Goal: Check status

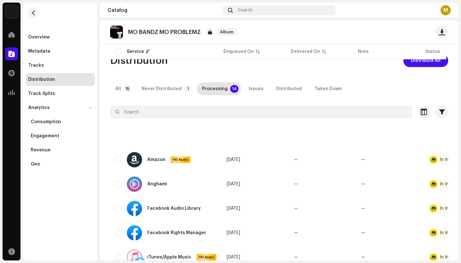
scroll to position [244, 0]
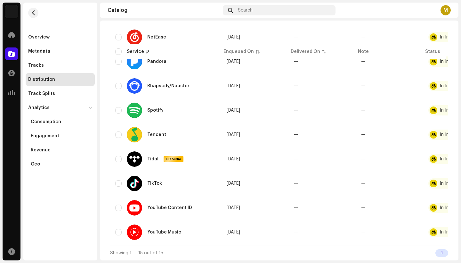
click at [17, 6] on img at bounding box center [11, 11] width 13 height 13
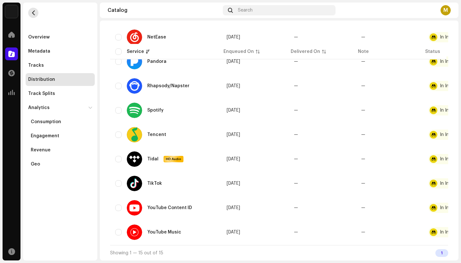
click at [36, 17] on button "button" at bounding box center [33, 13] width 10 height 10
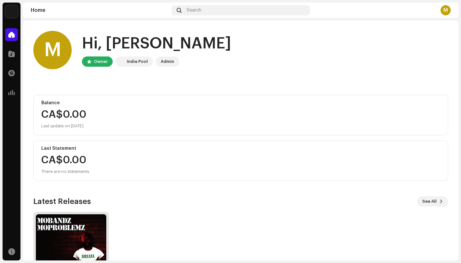
click at [69, 224] on img at bounding box center [71, 249] width 70 height 70
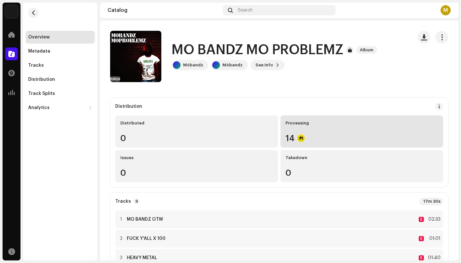
click at [321, 133] on div "Processing 14" at bounding box center [361, 131] width 163 height 32
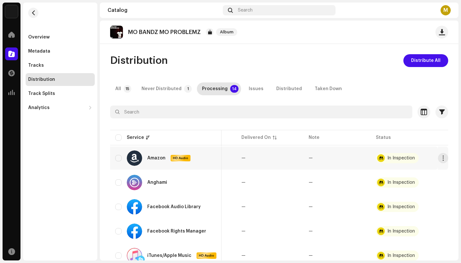
scroll to position [0, 53]
